Goal: Task Accomplishment & Management: Complete application form

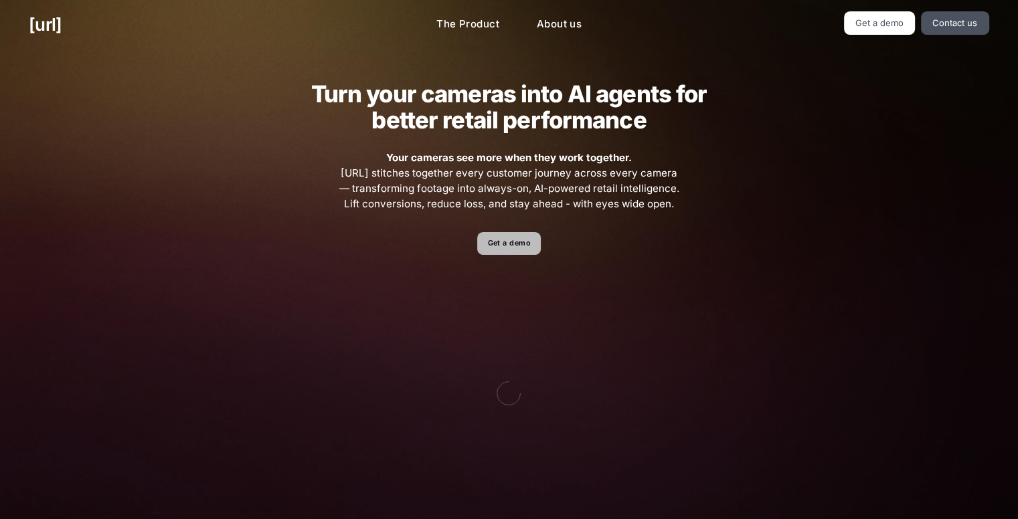
click at [514, 238] on link "Get a demo" at bounding box center [509, 243] width 64 height 23
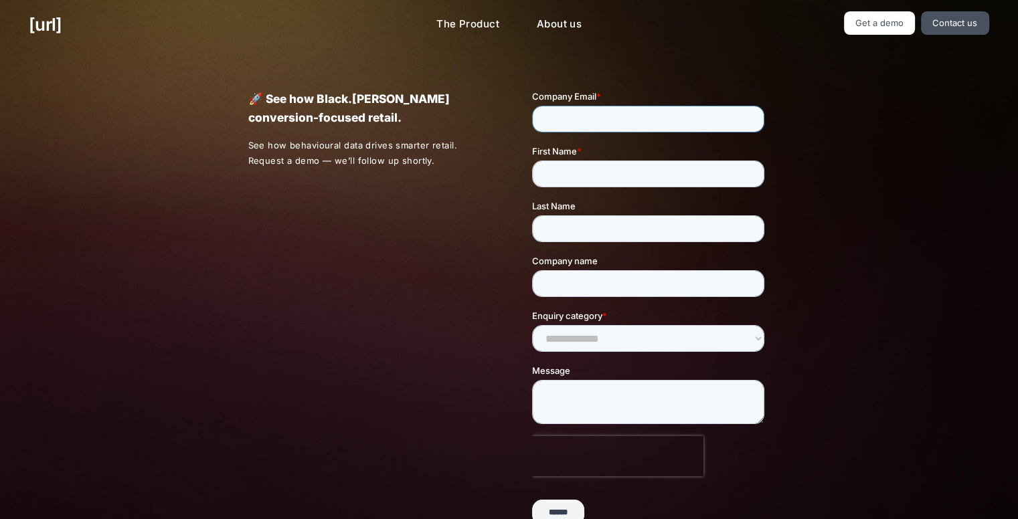
click at [604, 124] on input "Company Email *" at bounding box center [648, 119] width 232 height 27
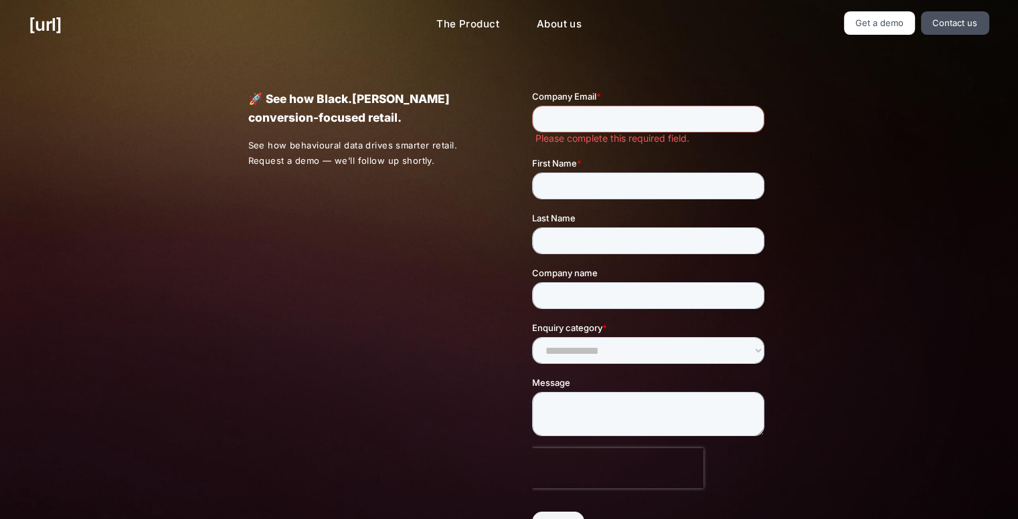
click at [638, 88] on div "🚀 See how Black.[PERSON_NAME] conversion-focused retail. See how behavioural da…" at bounding box center [509, 314] width 580 height 528
click at [875, 17] on link "Get a demo" at bounding box center [880, 22] width 72 height 23
